Goal: Transaction & Acquisition: Purchase product/service

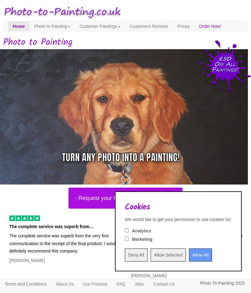
click at [193, 256] on input "Allow All" at bounding box center [200, 255] width 23 height 13
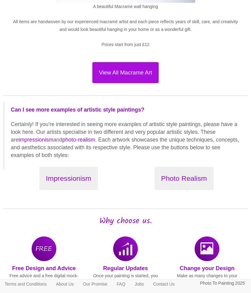
scroll to position [786, 0]
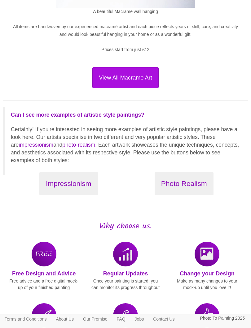
scroll to position [781, 0]
click at [49, 194] on button "Impressionism" at bounding box center [68, 183] width 58 height 23
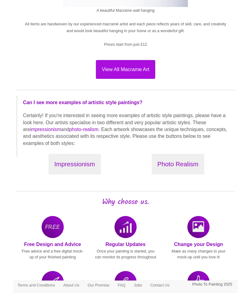
scroll to position [799, 0]
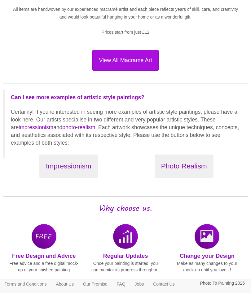
click at [193, 174] on button "Photo Realism" at bounding box center [183, 166] width 59 height 23
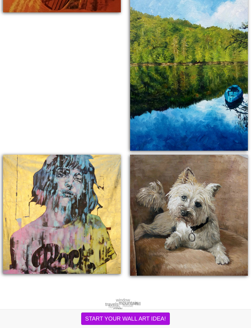
scroll to position [807, 0]
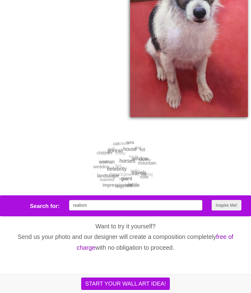
scroll to position [909, 0]
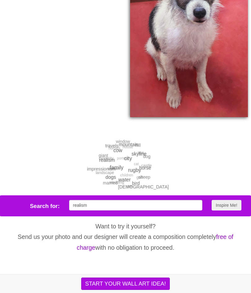
click at [160, 285] on button "START YOUR WALL ART IDEA!" at bounding box center [125, 284] width 88 height 12
